Goal: Task Accomplishment & Management: Manage account settings

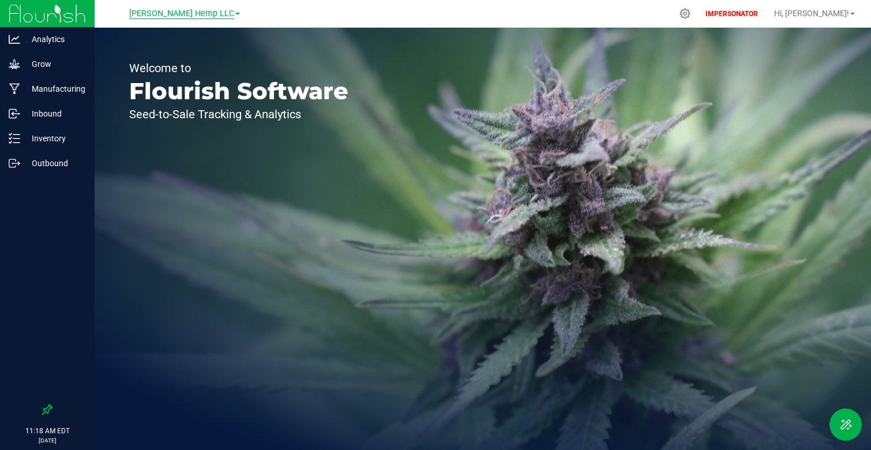
click at [190, 16] on span "[PERSON_NAME] Hemp LLC" at bounding box center [181, 14] width 105 height 10
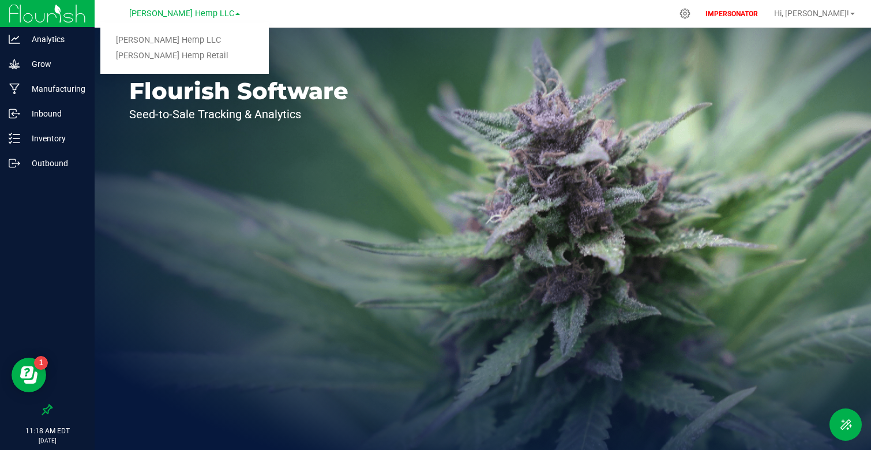
click at [375, 339] on div "Welcome to Flourish Software Seed-to-Sale Tracking & Analytics" at bounding box center [239, 239] width 289 height 422
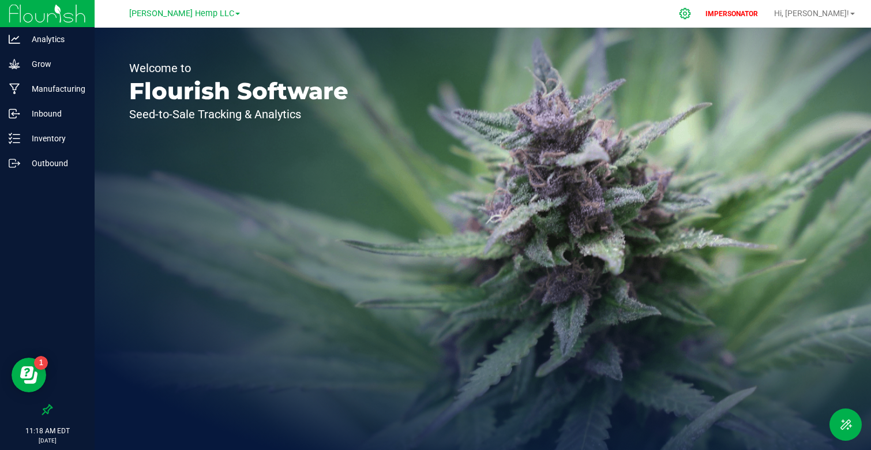
click at [691, 15] on icon at bounding box center [685, 14] width 12 height 12
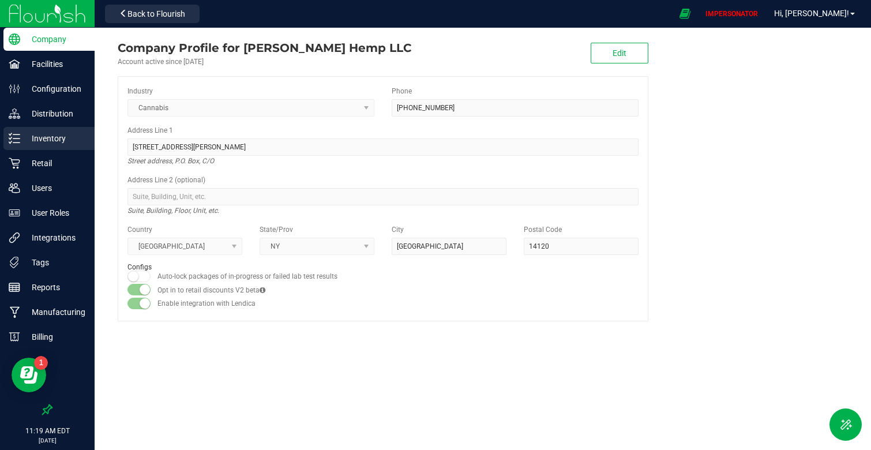
click at [54, 143] on p "Inventory" at bounding box center [54, 139] width 69 height 14
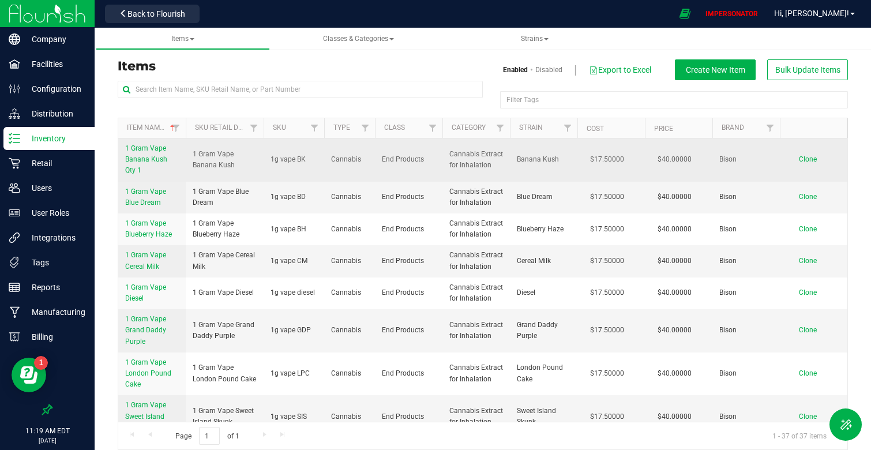
click at [190, 154] on td "1 Gram Vape Banana Kush" at bounding box center [225, 160] width 78 height 43
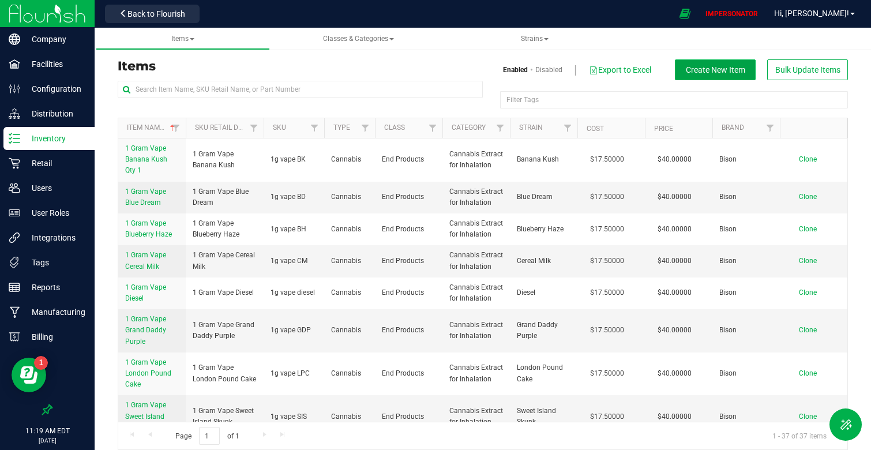
click at [715, 69] on span "Create New Item" at bounding box center [715, 69] width 59 height 9
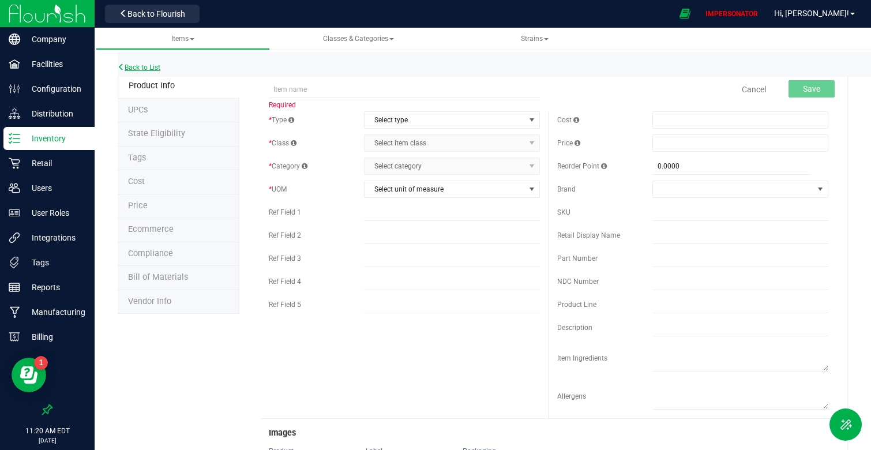
click at [147, 65] on link "Back to List" at bounding box center [139, 67] width 43 height 8
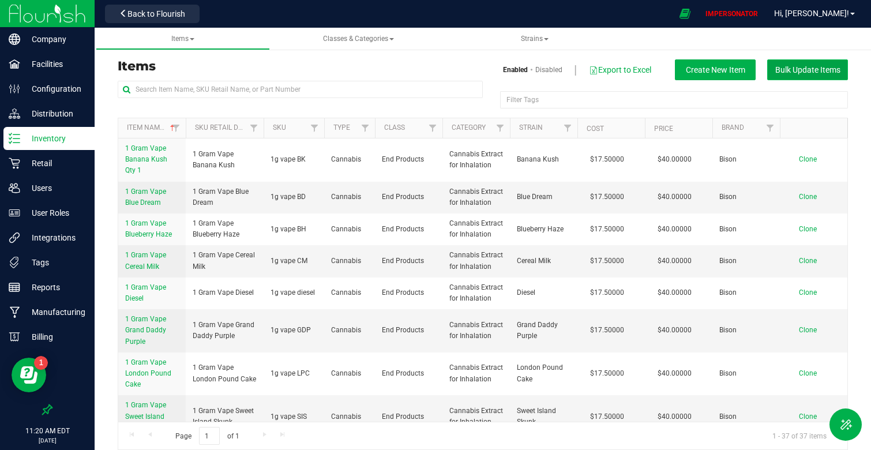
click at [799, 73] on span "Bulk Update Items" at bounding box center [808, 69] width 65 height 9
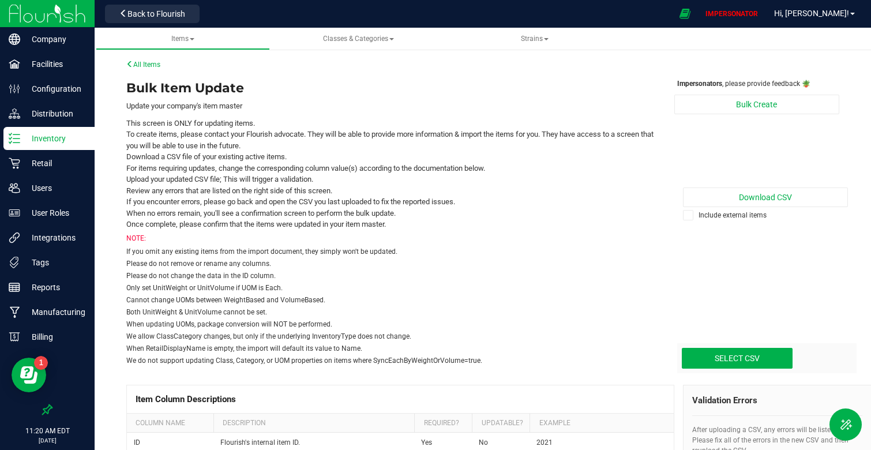
click at [598, 273] on div "Please do not change the data in the ID column." at bounding box center [391, 276] width 531 height 10
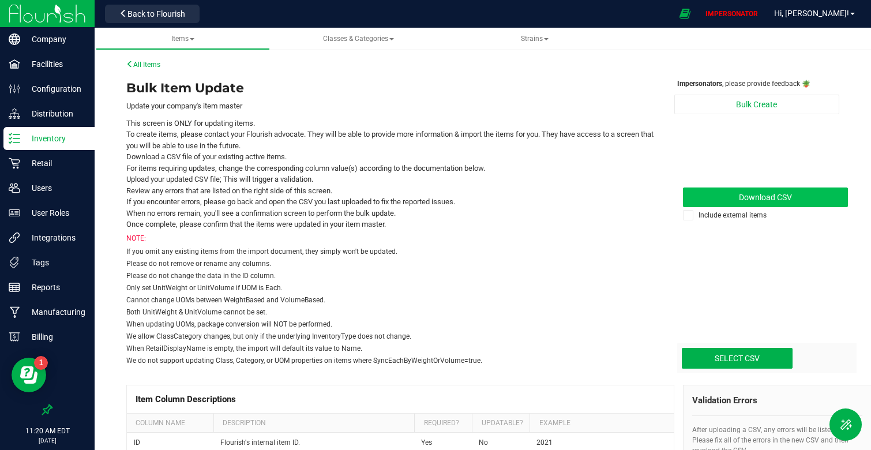
click at [787, 190] on link "Download CSV" at bounding box center [766, 198] width 166 height 20
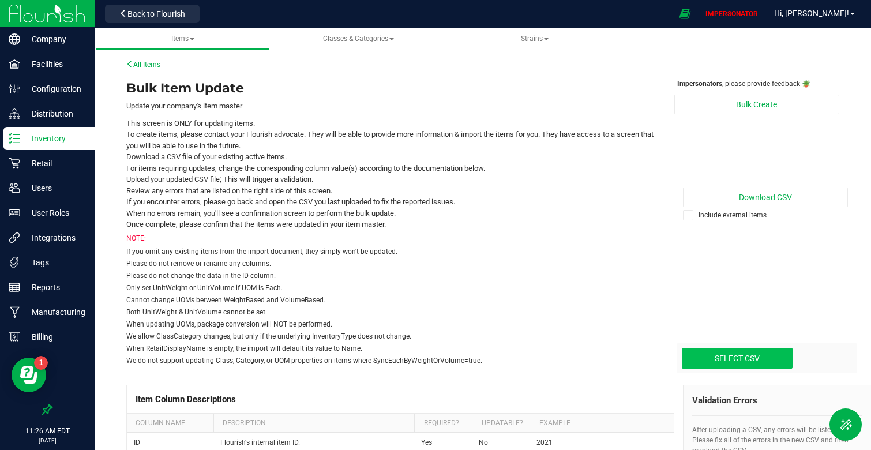
type input "C:\fakepath\[PERSON_NAME] HEMP NEW ITEMS.csv"
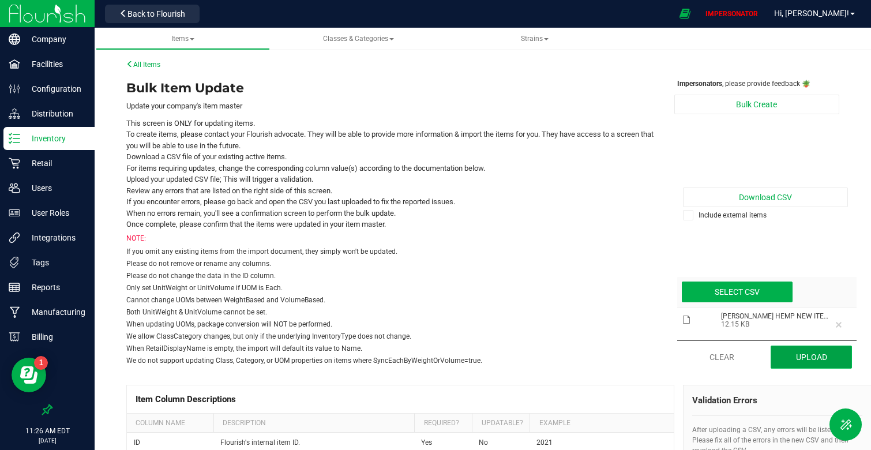
click at [796, 354] on button "Upload" at bounding box center [811, 357] width 81 height 23
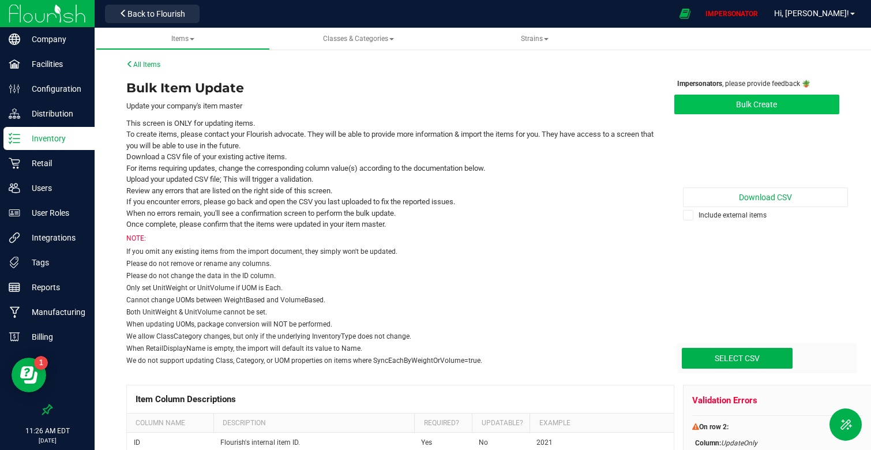
click at [731, 109] on button "Bulk Create" at bounding box center [758, 105] width 166 height 20
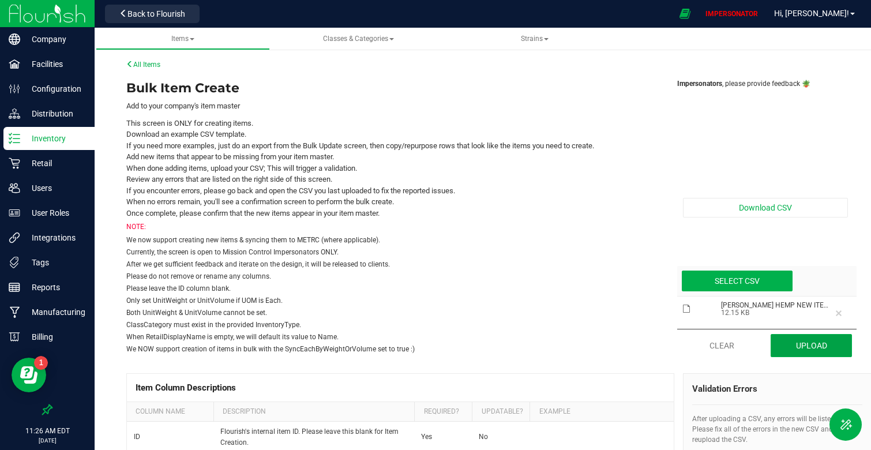
click at [794, 345] on button "Upload" at bounding box center [811, 345] width 81 height 23
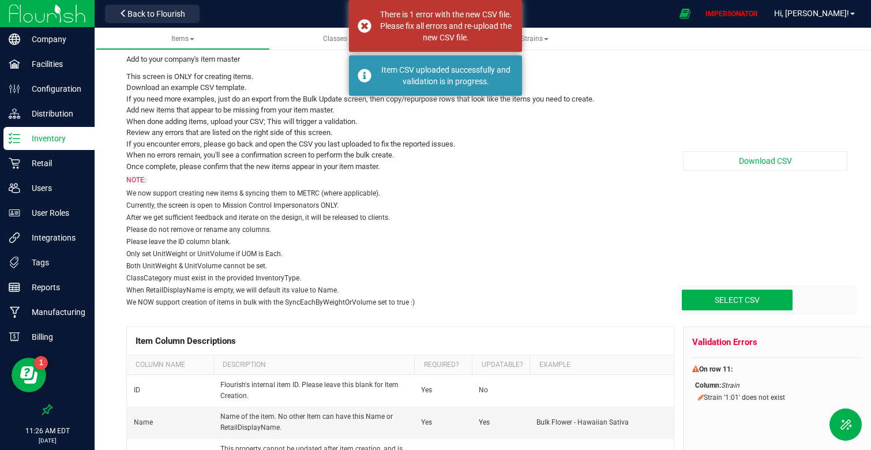
scroll to position [46, 0]
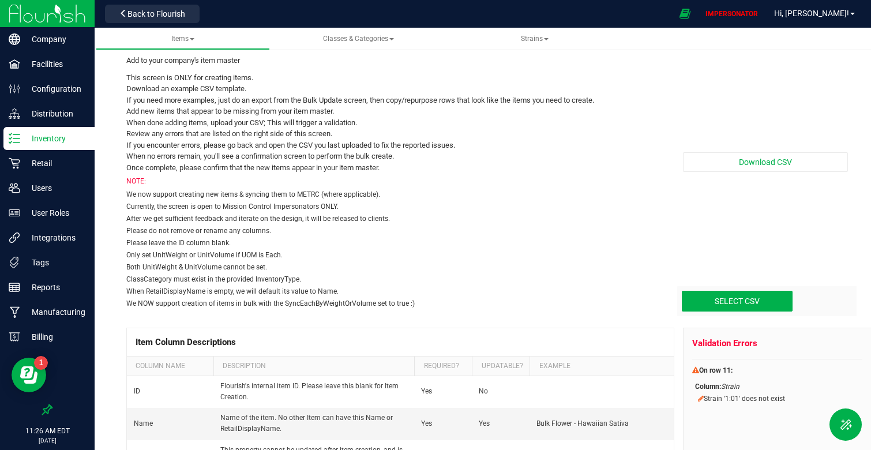
click at [532, 234] on div "Please do not remove or rename any columns." at bounding box center [391, 231] width 531 height 10
type input "C:\fakepath\[PERSON_NAME] HEMP NEW ITEMS.csv"
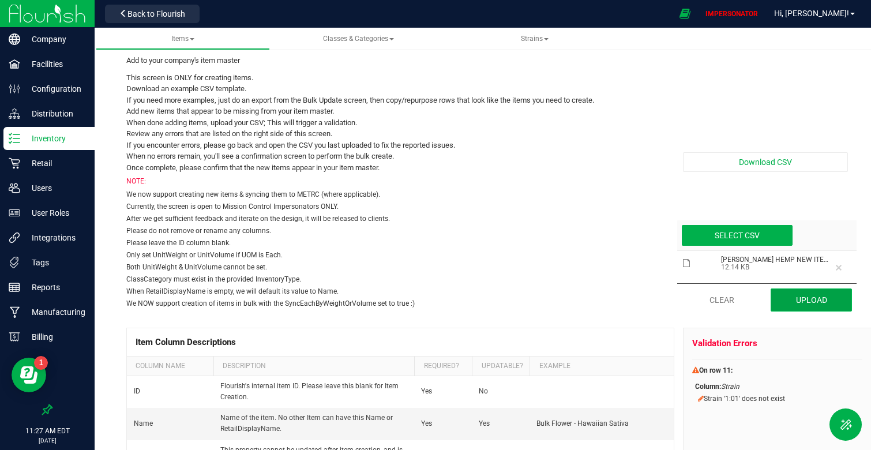
click at [831, 302] on button "Upload" at bounding box center [811, 300] width 81 height 23
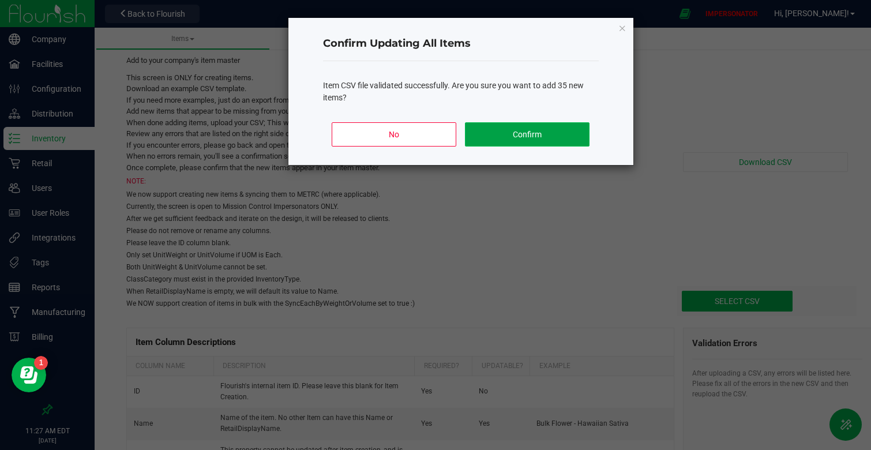
click at [547, 136] on button "Confirm" at bounding box center [527, 134] width 124 height 24
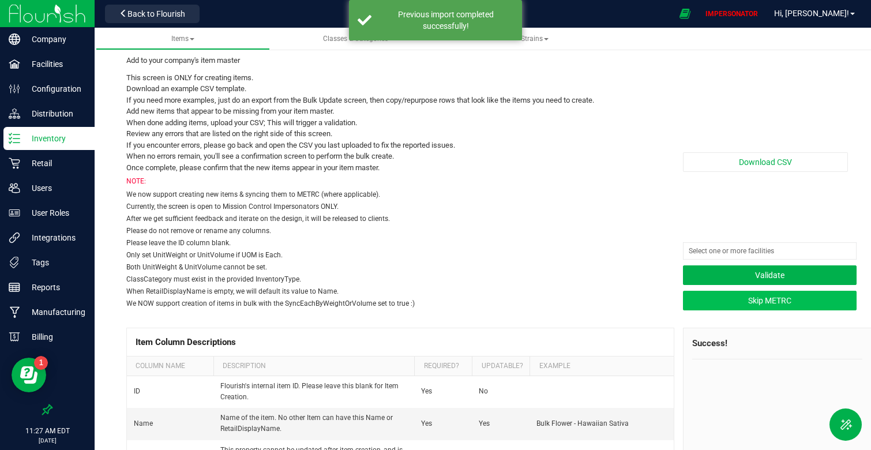
click at [761, 308] on button "Skip METRC" at bounding box center [770, 301] width 174 height 20
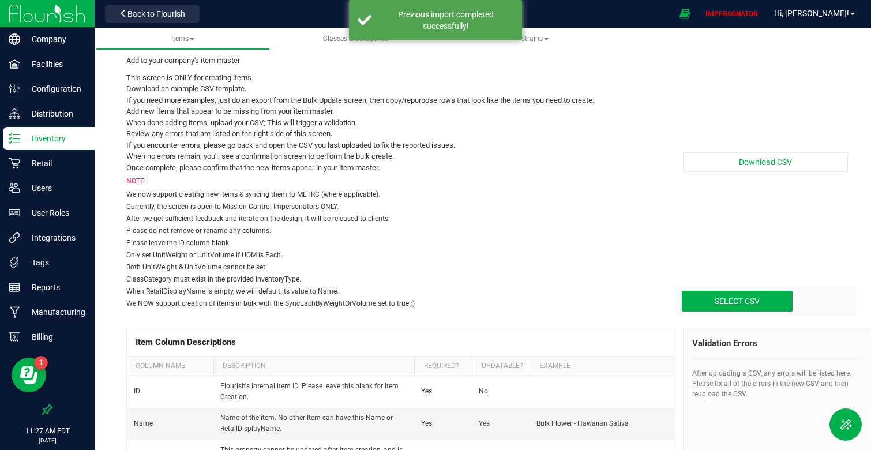
click at [558, 220] on div "After we get sufficient feedback and iterate on the design, it will be released…" at bounding box center [391, 219] width 531 height 10
click at [55, 126] on link "Distribution" at bounding box center [47, 114] width 95 height 25
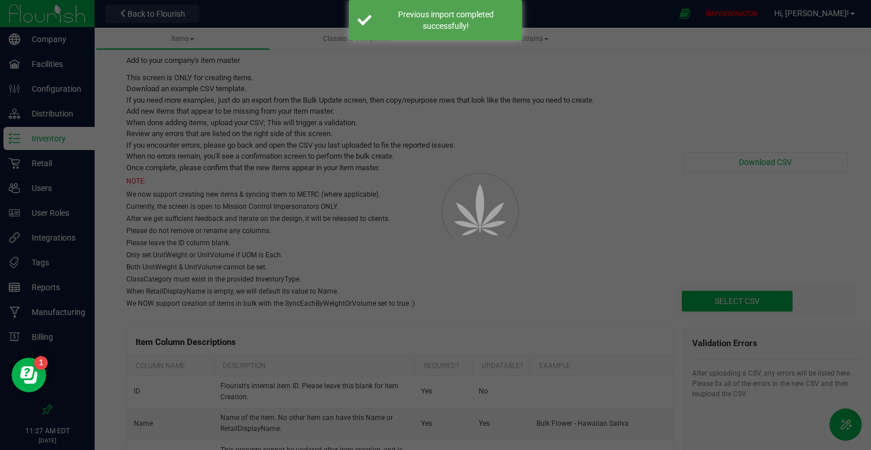
click at [57, 133] on div at bounding box center [435, 225] width 871 height 450
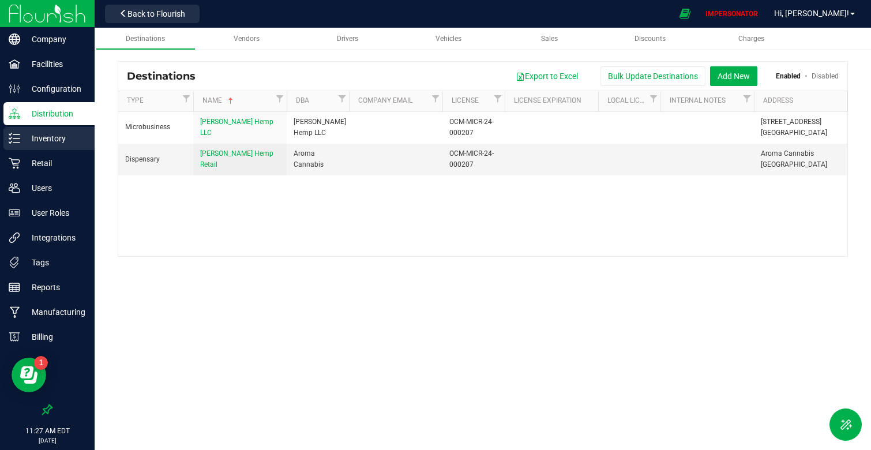
click at [57, 133] on p "Inventory" at bounding box center [54, 139] width 69 height 14
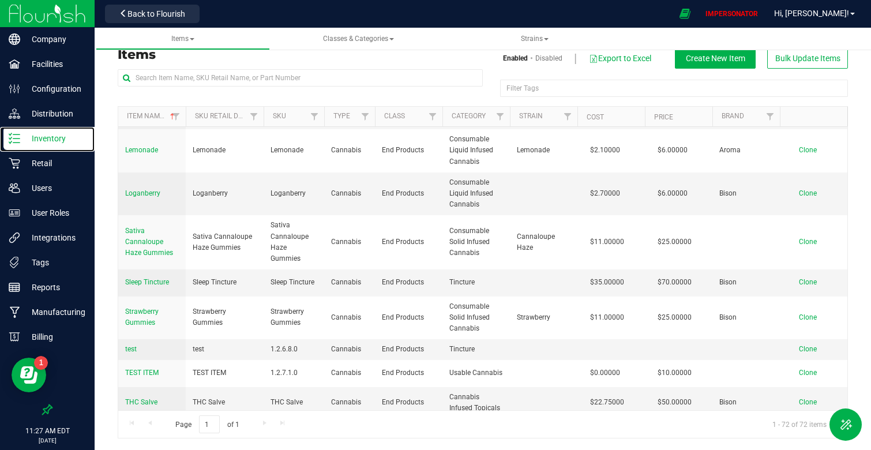
scroll to position [2146, 0]
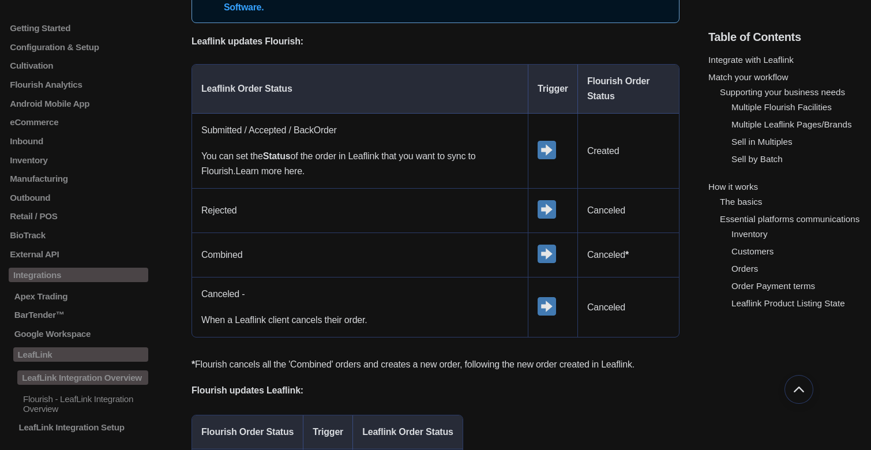
scroll to position [2072, 0]
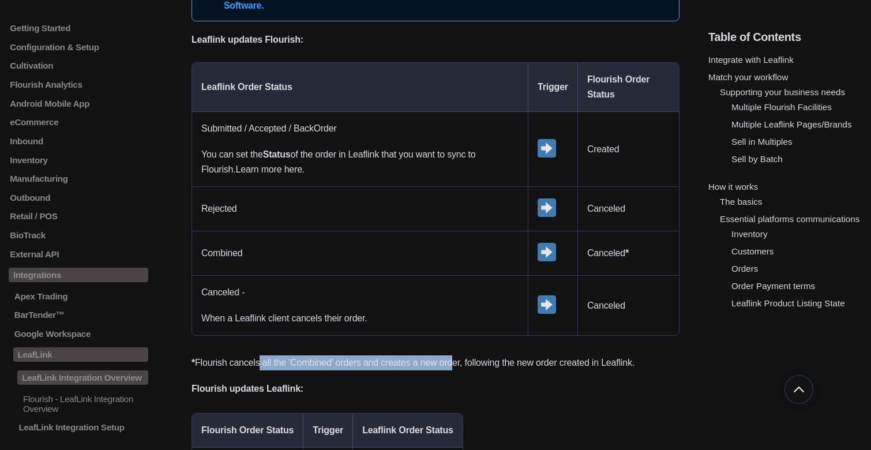
drag, startPoint x: 260, startPoint y: 358, endPoint x: 458, endPoint y: 360, distance: 197.4
click at [460, 360] on p "* Flourish cancels all the 'Combined' orders and creates a new order, following…" at bounding box center [436, 363] width 488 height 15
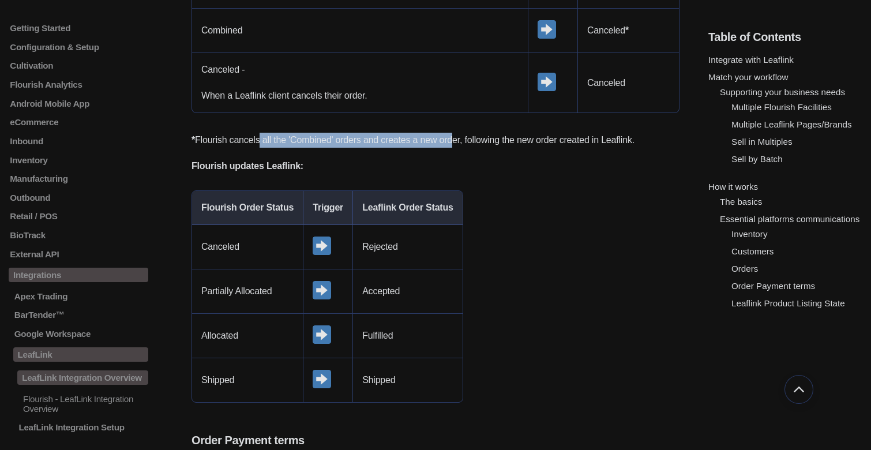
scroll to position [2296, 0]
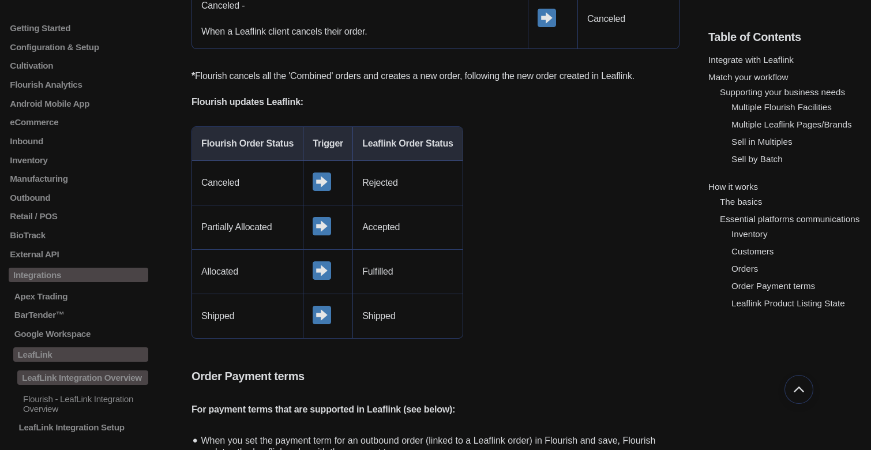
scroll to position [2419, 0]
